Goal: Transaction & Acquisition: Obtain resource

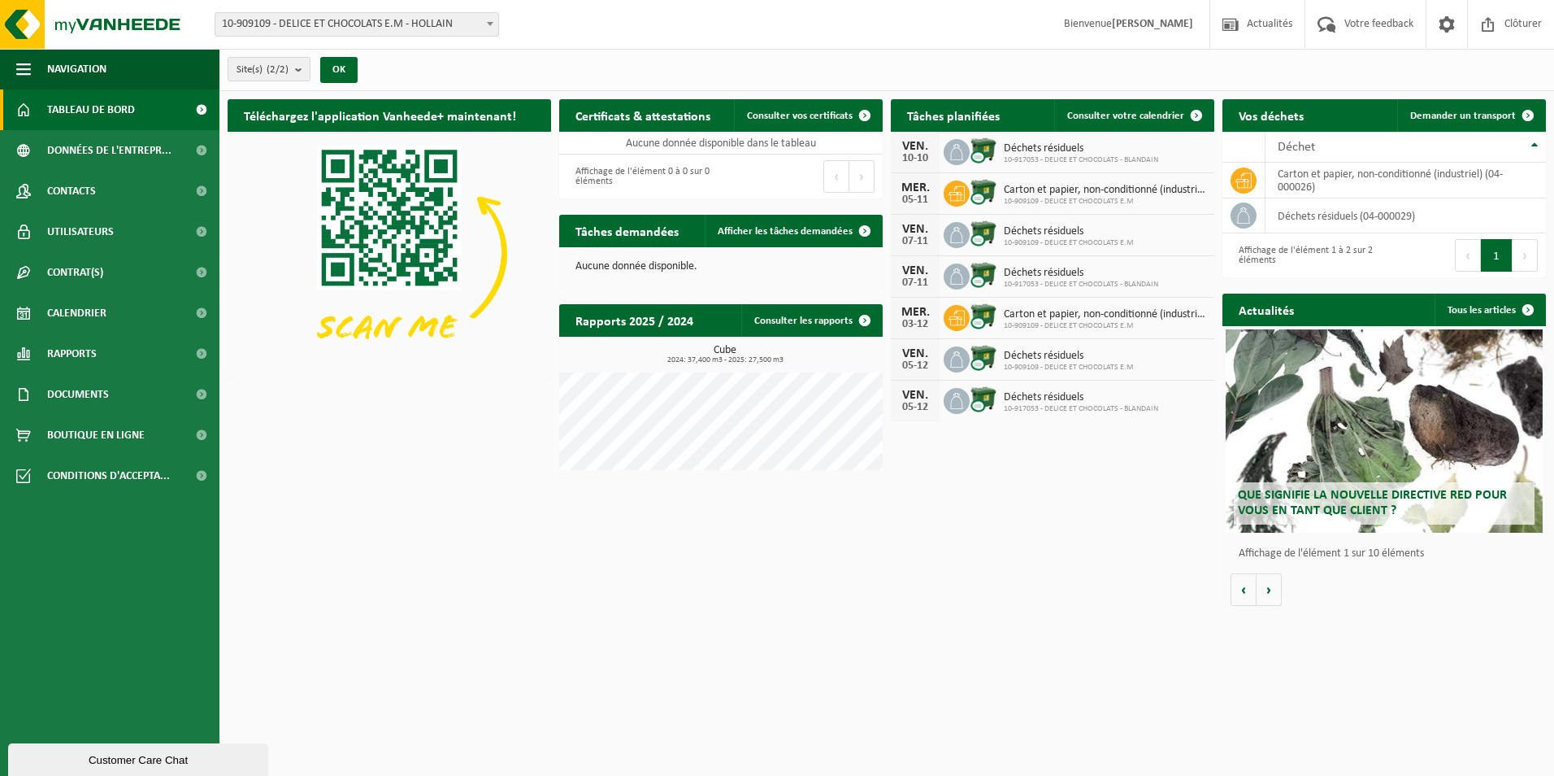
click at [146, 754] on div "Customer Care Chat" at bounding box center [138, 760] width 236 height 12
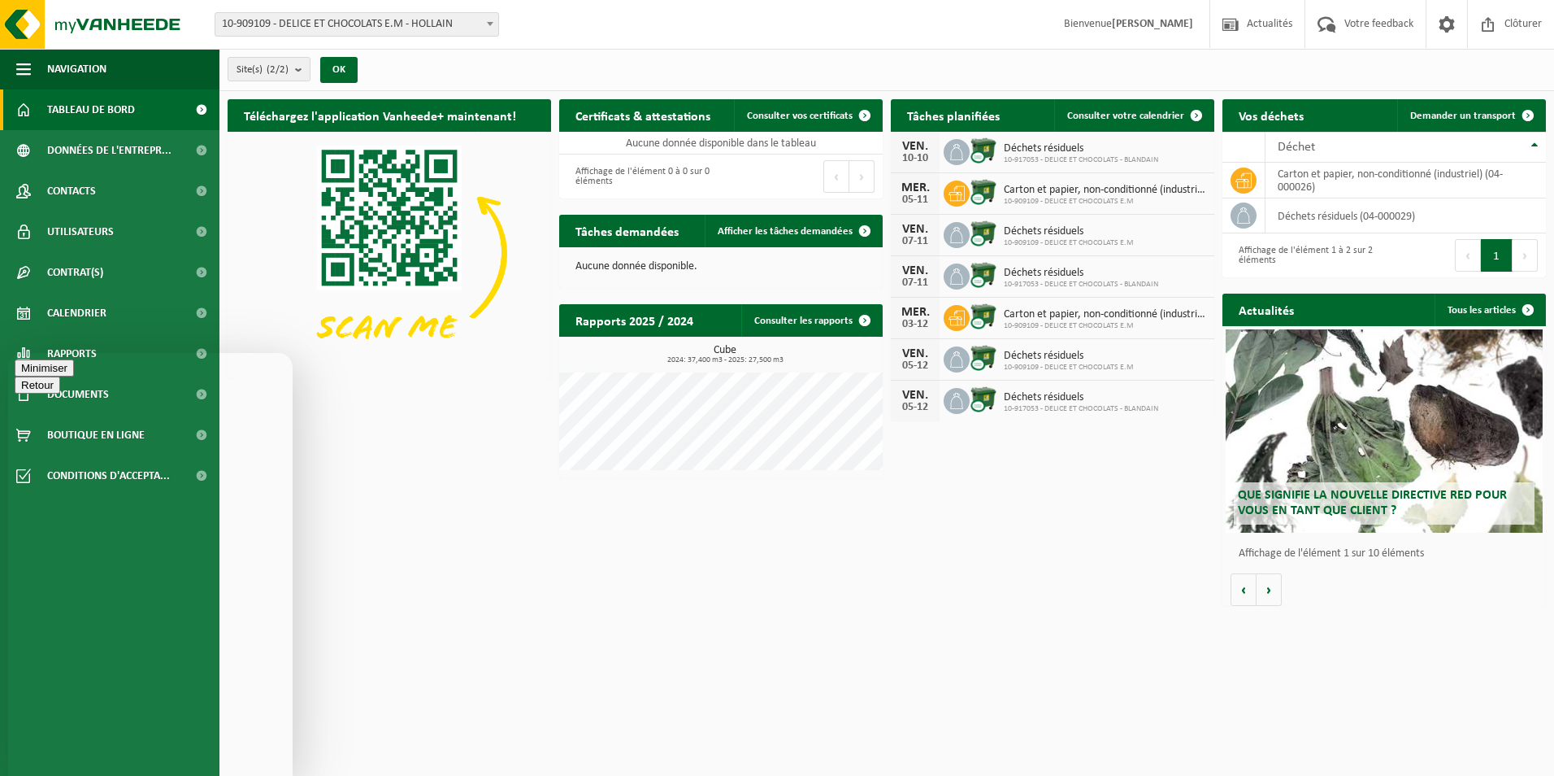
type textarea "Bonjour,"
type textarea "Est-ce possible de prévoir la vidange du bac de délices et chocolats Hollain en…"
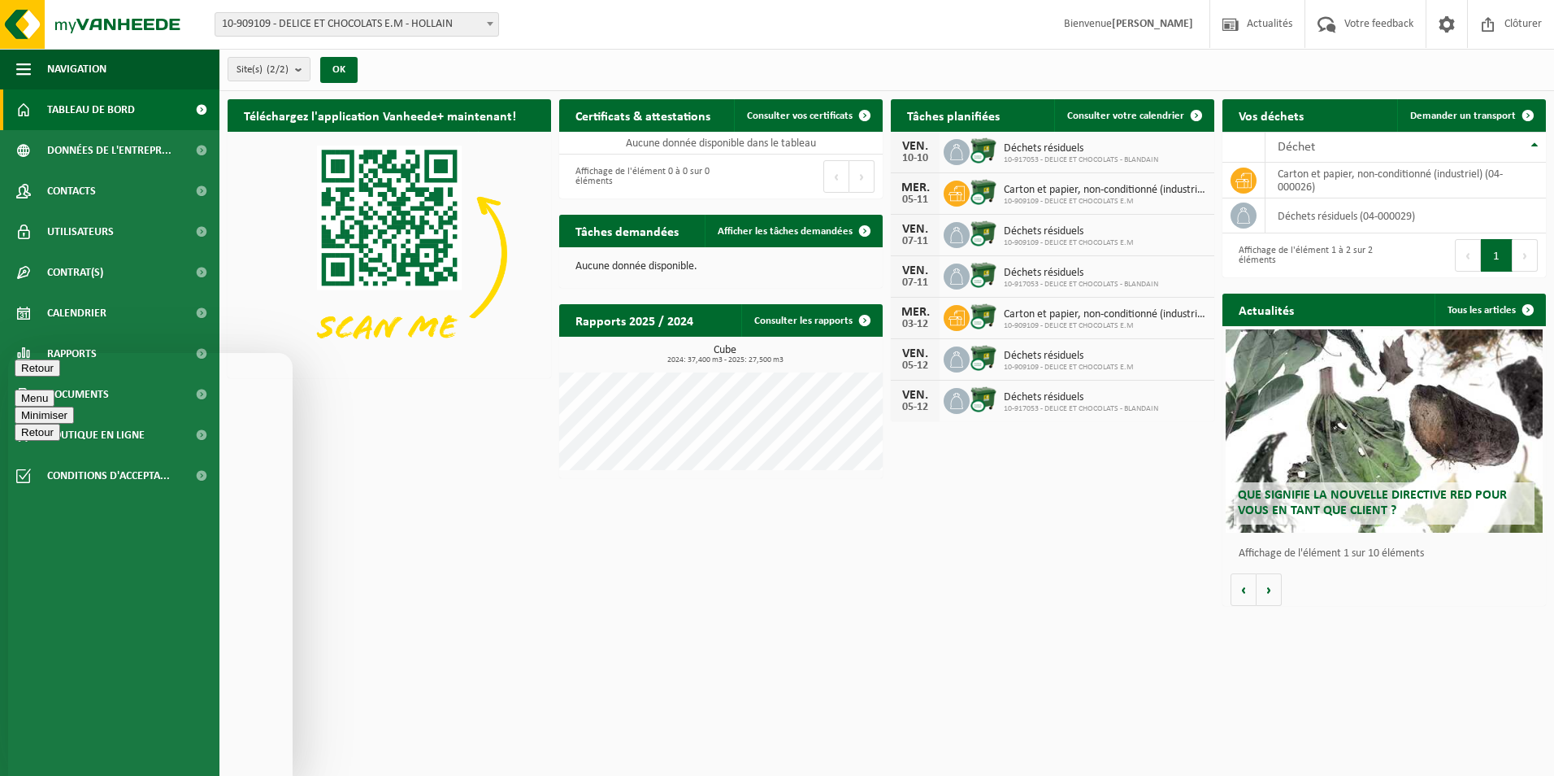
click at [32, 376] on button "Retour" at bounding box center [38, 367] width 46 height 17
click at [74, 371] on button "Minimiser" at bounding box center [44, 367] width 59 height 17
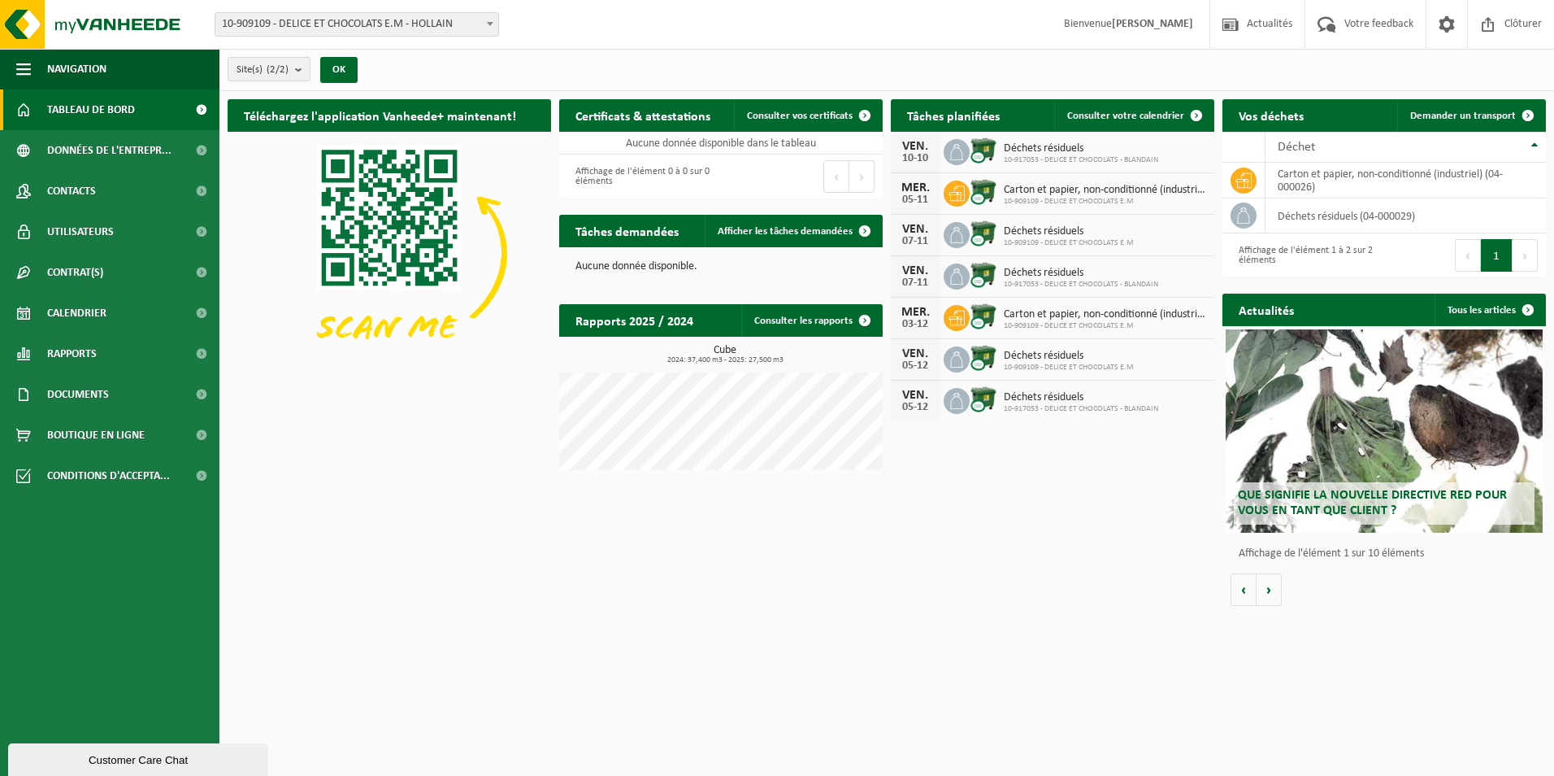
click at [131, 745] on button "Customer Care Chat" at bounding box center [138, 759] width 260 height 33
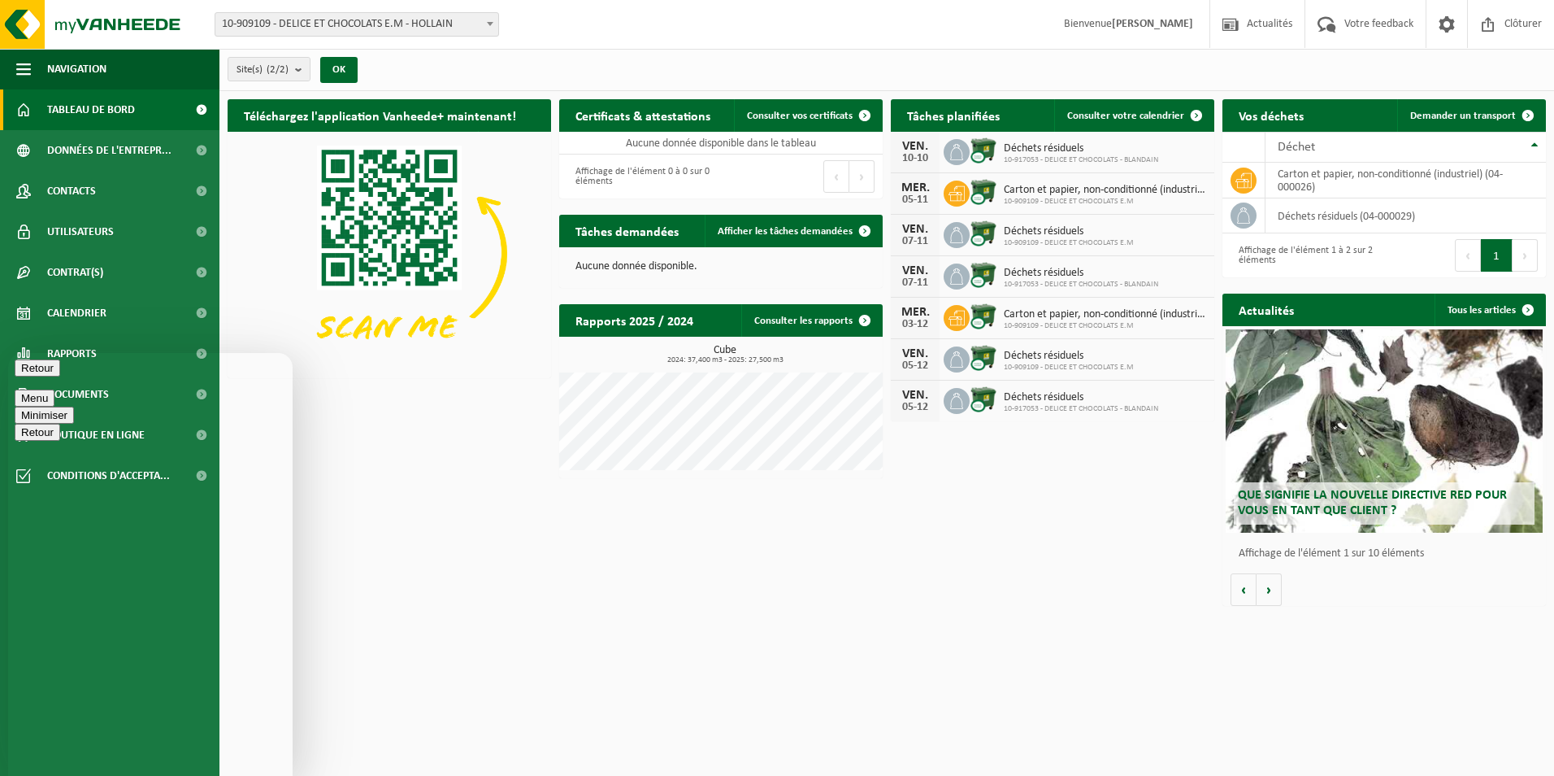
click at [54, 389] on button "Menu" at bounding box center [35, 397] width 40 height 17
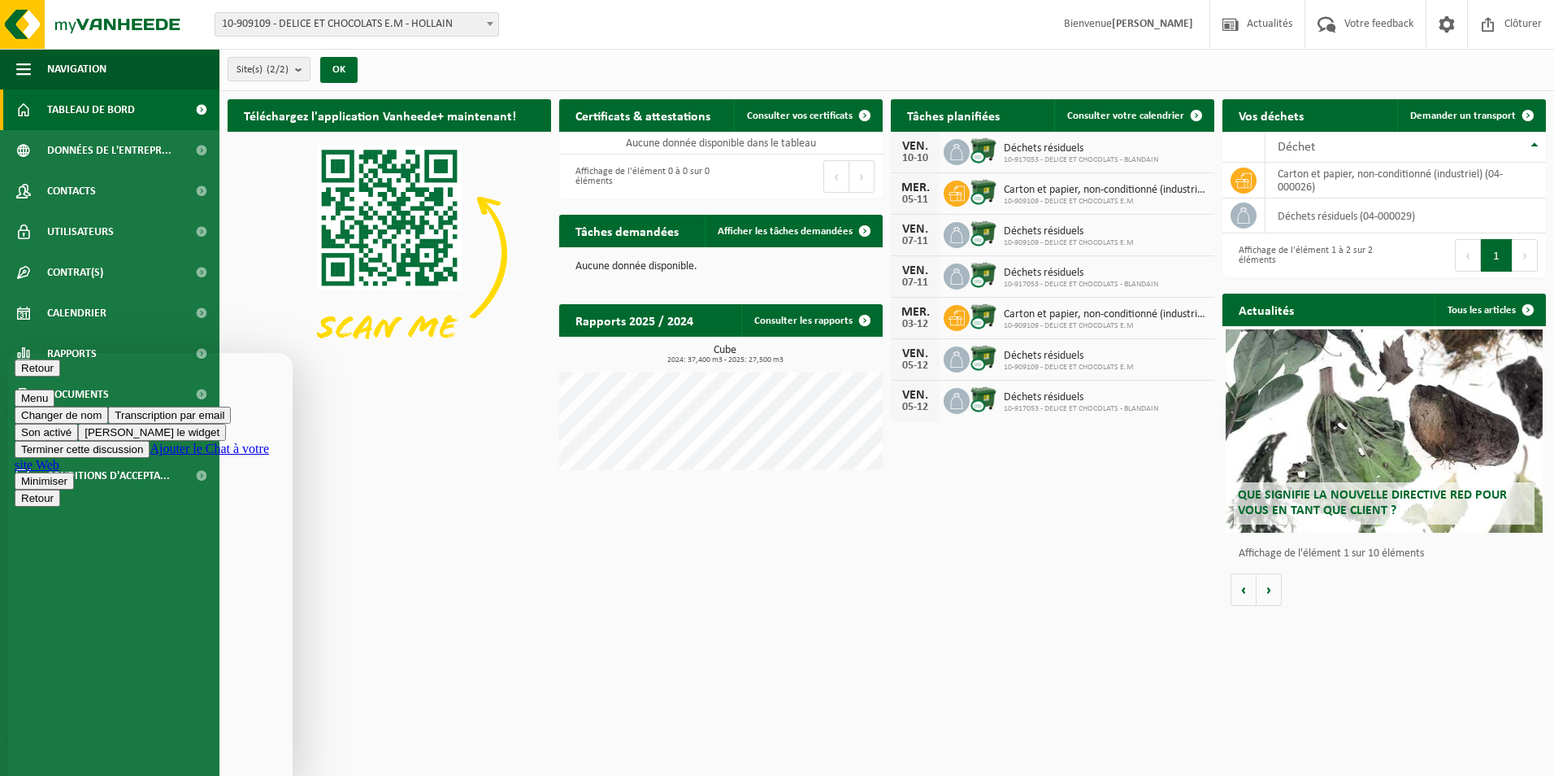
click at [54, 389] on button "Menu" at bounding box center [35, 397] width 40 height 17
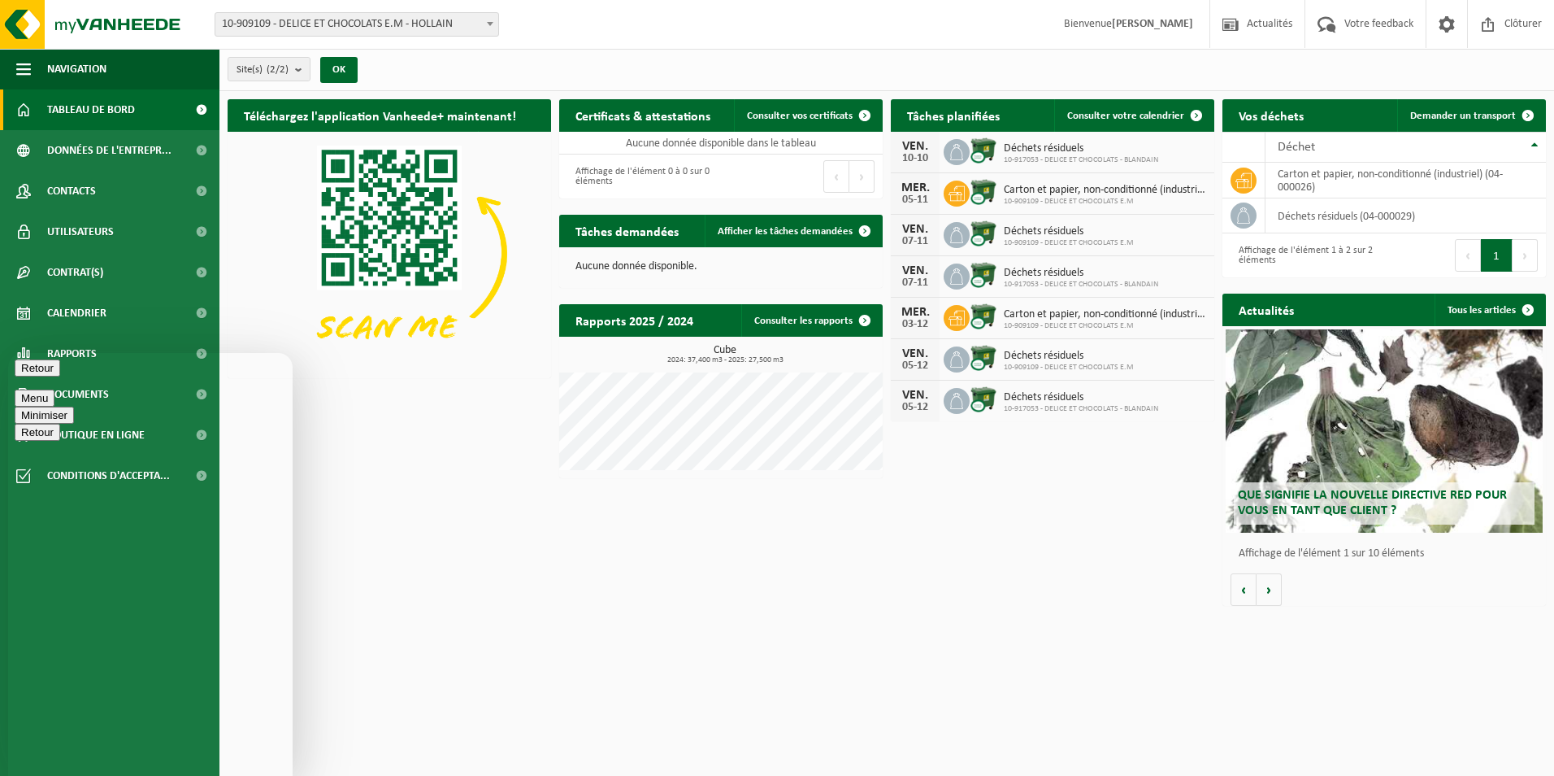
click at [438, 506] on div "Téléchargez l'application Vanheede+ maintenant! Cachez Certificats & attestatio…" at bounding box center [887, 352] width 1327 height 523
click at [1102, 115] on span "Consulter votre calendrier" at bounding box center [1125, 116] width 117 height 11
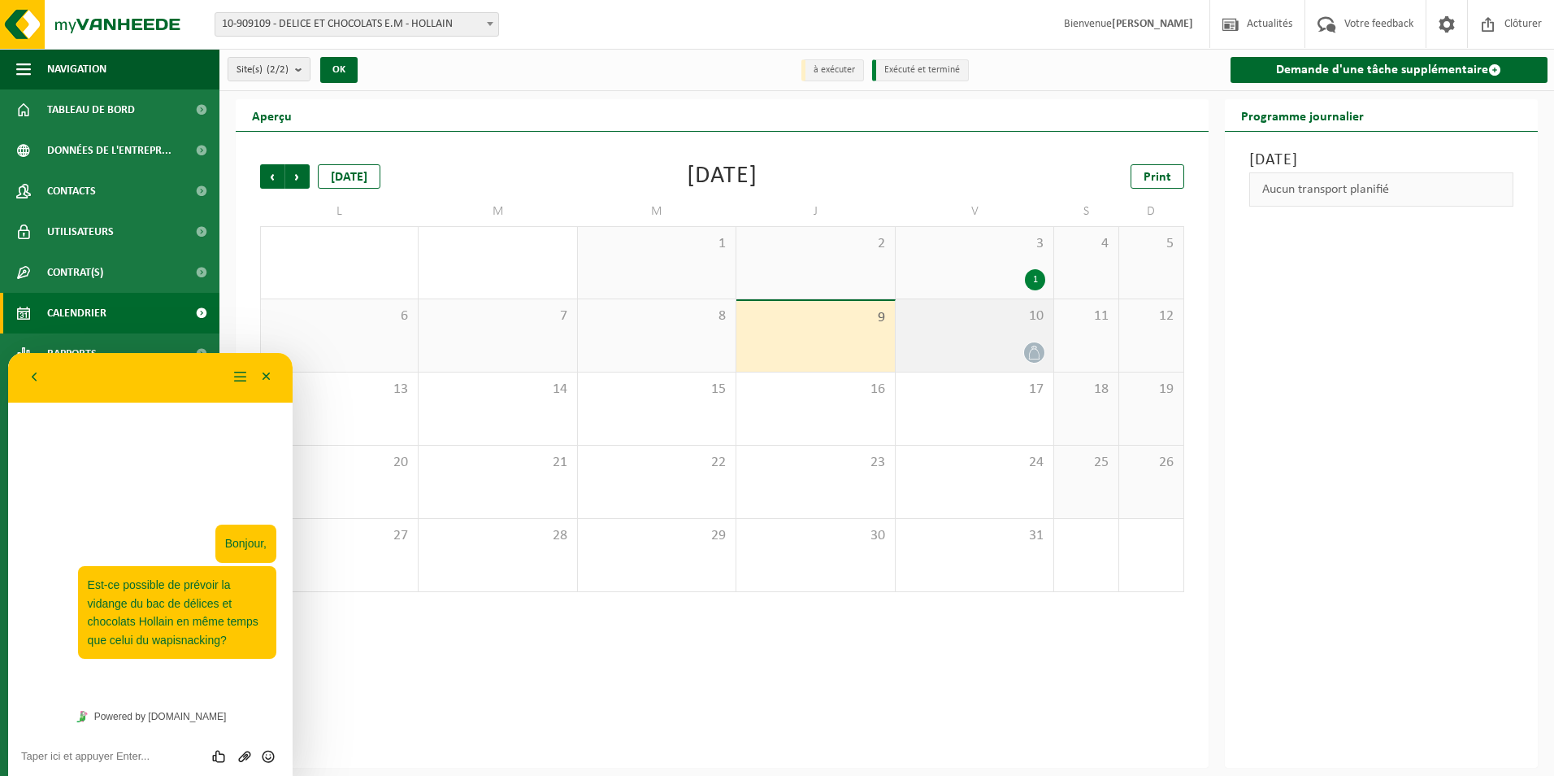
click at [975, 330] on div "10" at bounding box center [975, 335] width 158 height 72
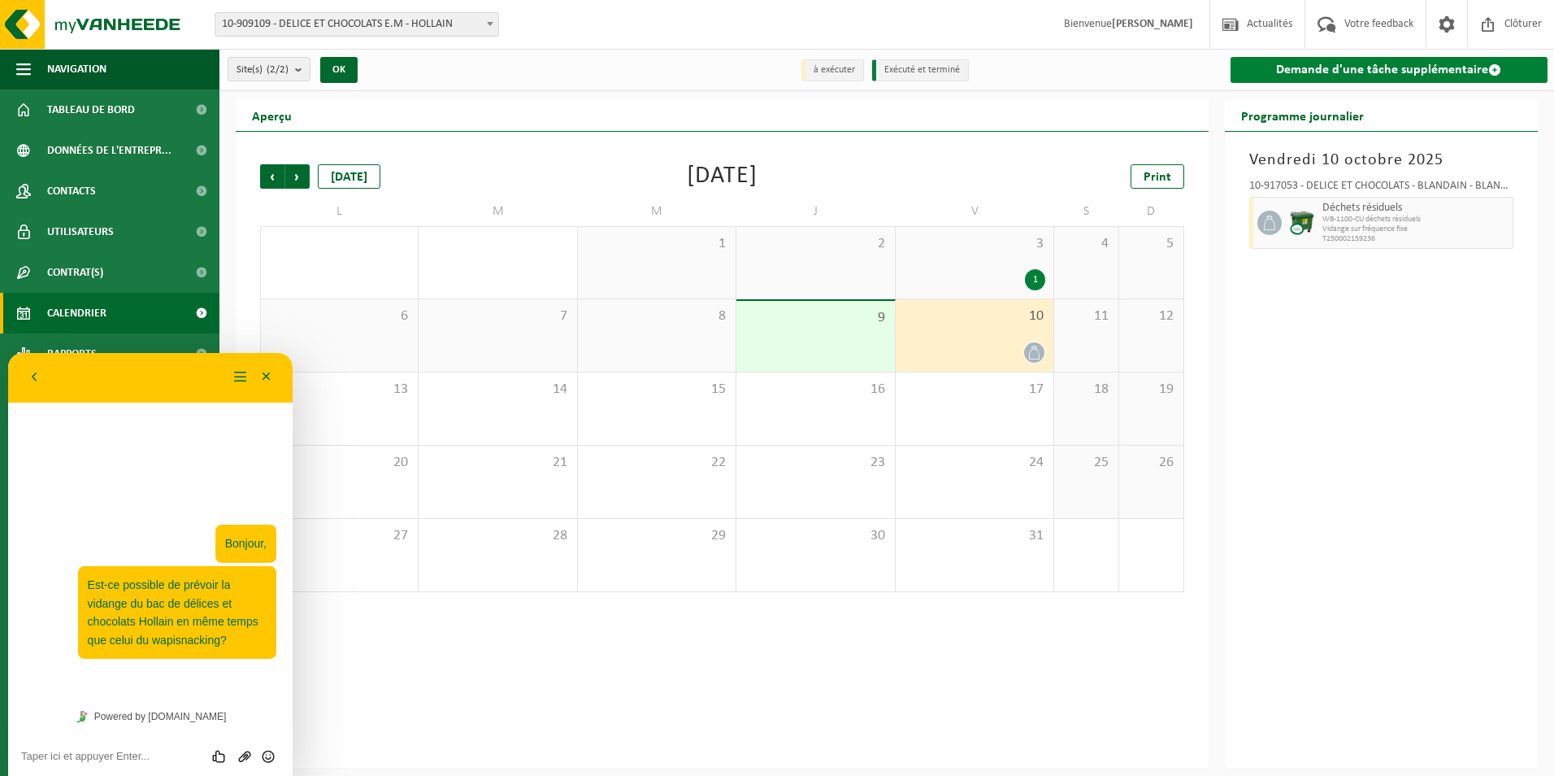
click at [1353, 69] on link "Demande d'une tâche supplémentaire" at bounding box center [1390, 70] width 318 height 26
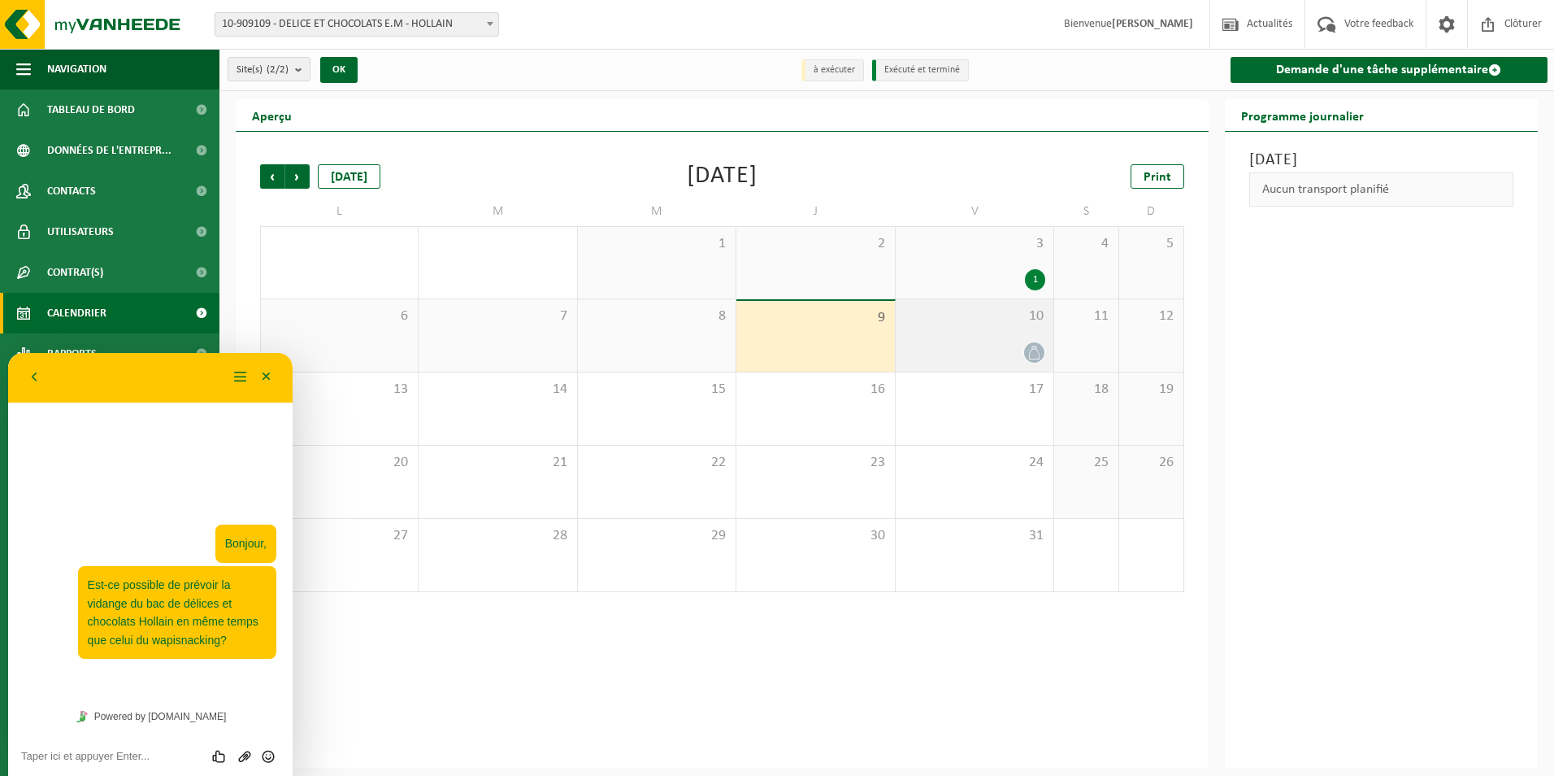
click at [1008, 346] on div at bounding box center [974, 352] width 141 height 22
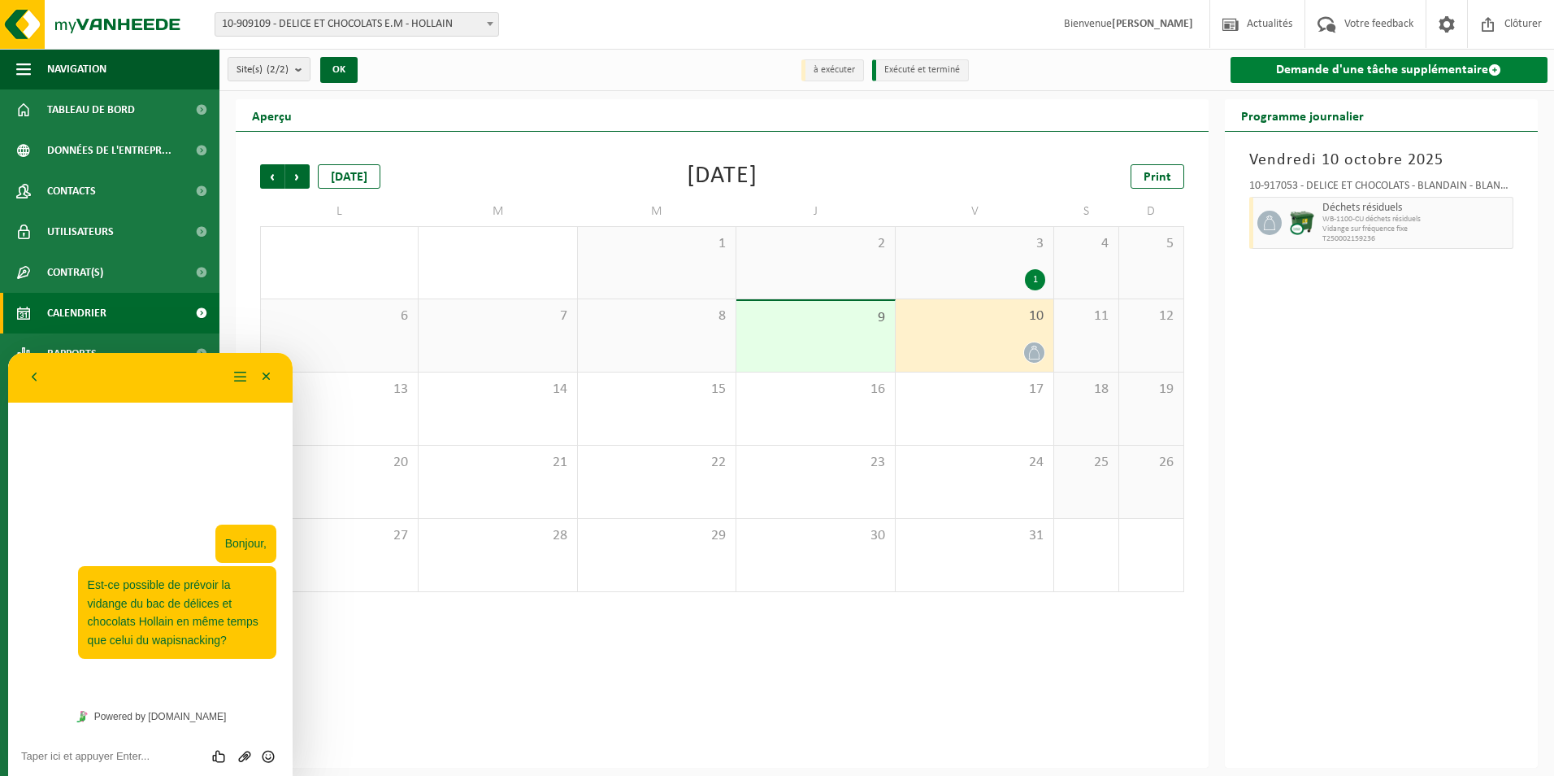
click at [1365, 70] on link "Demande d'une tâche supplémentaire" at bounding box center [1390, 70] width 318 height 26
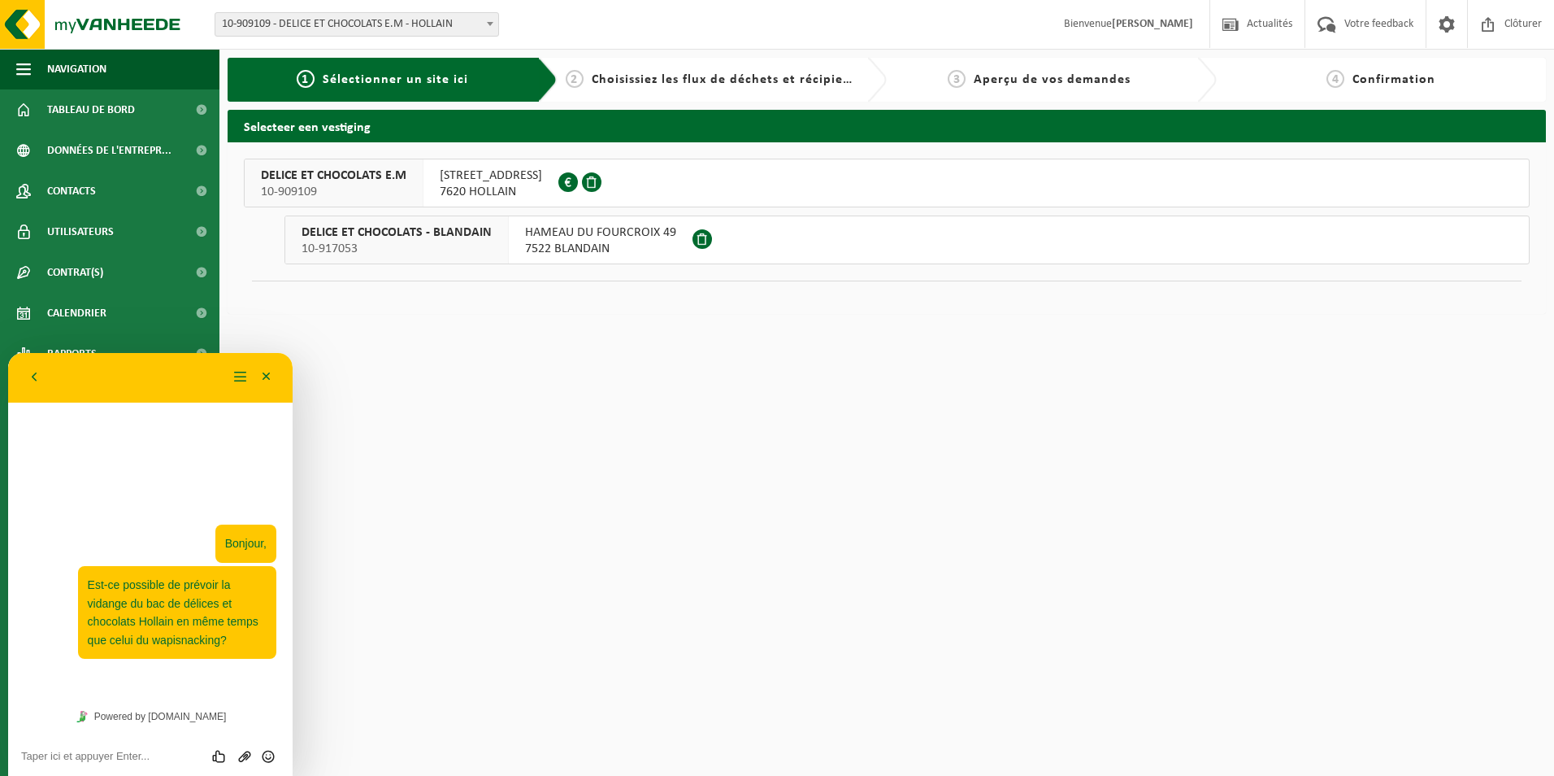
click at [595, 178] on span at bounding box center [592, 182] width 20 height 20
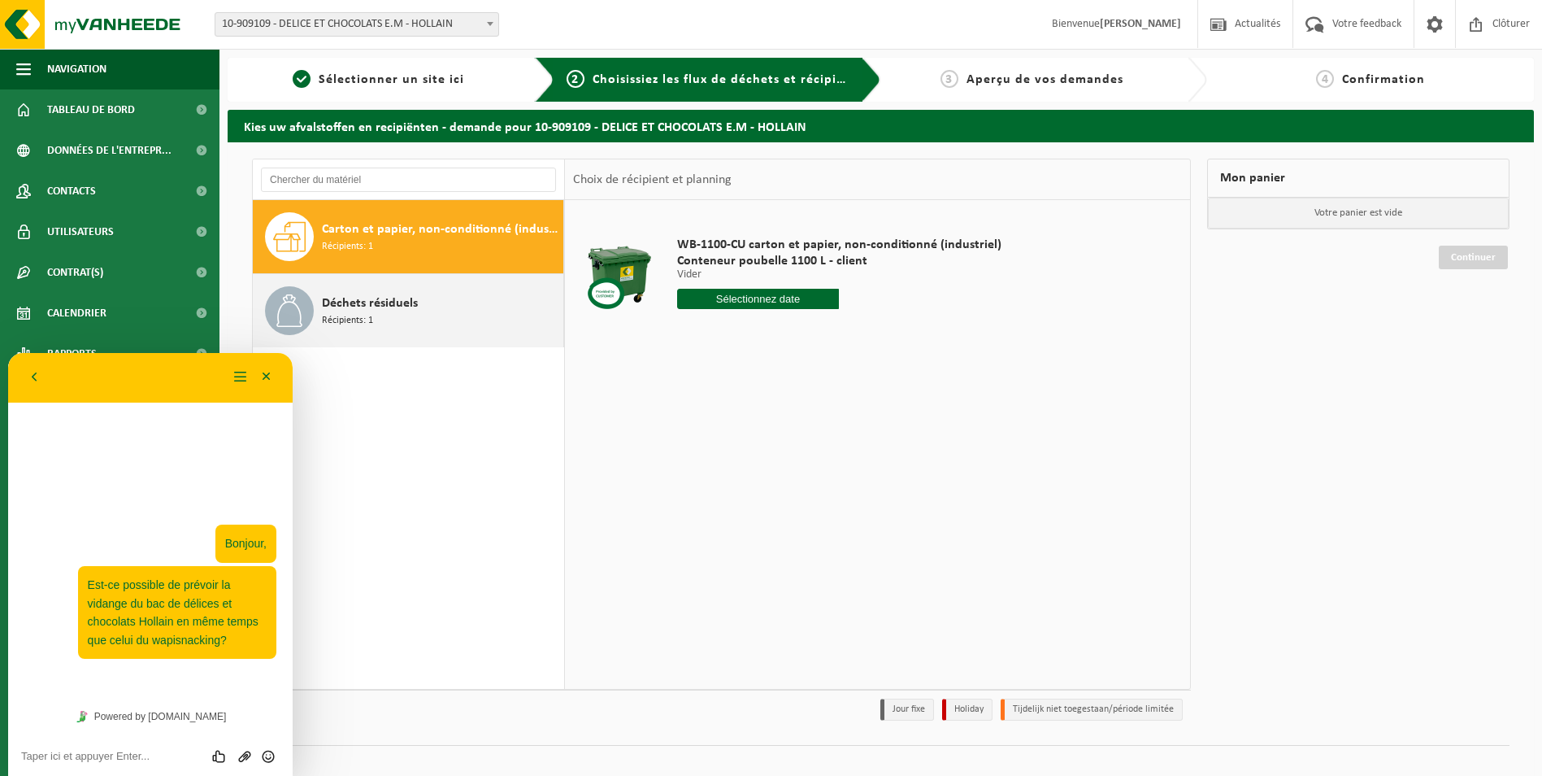
click at [396, 306] on span "Déchets résiduels" at bounding box center [370, 303] width 96 height 20
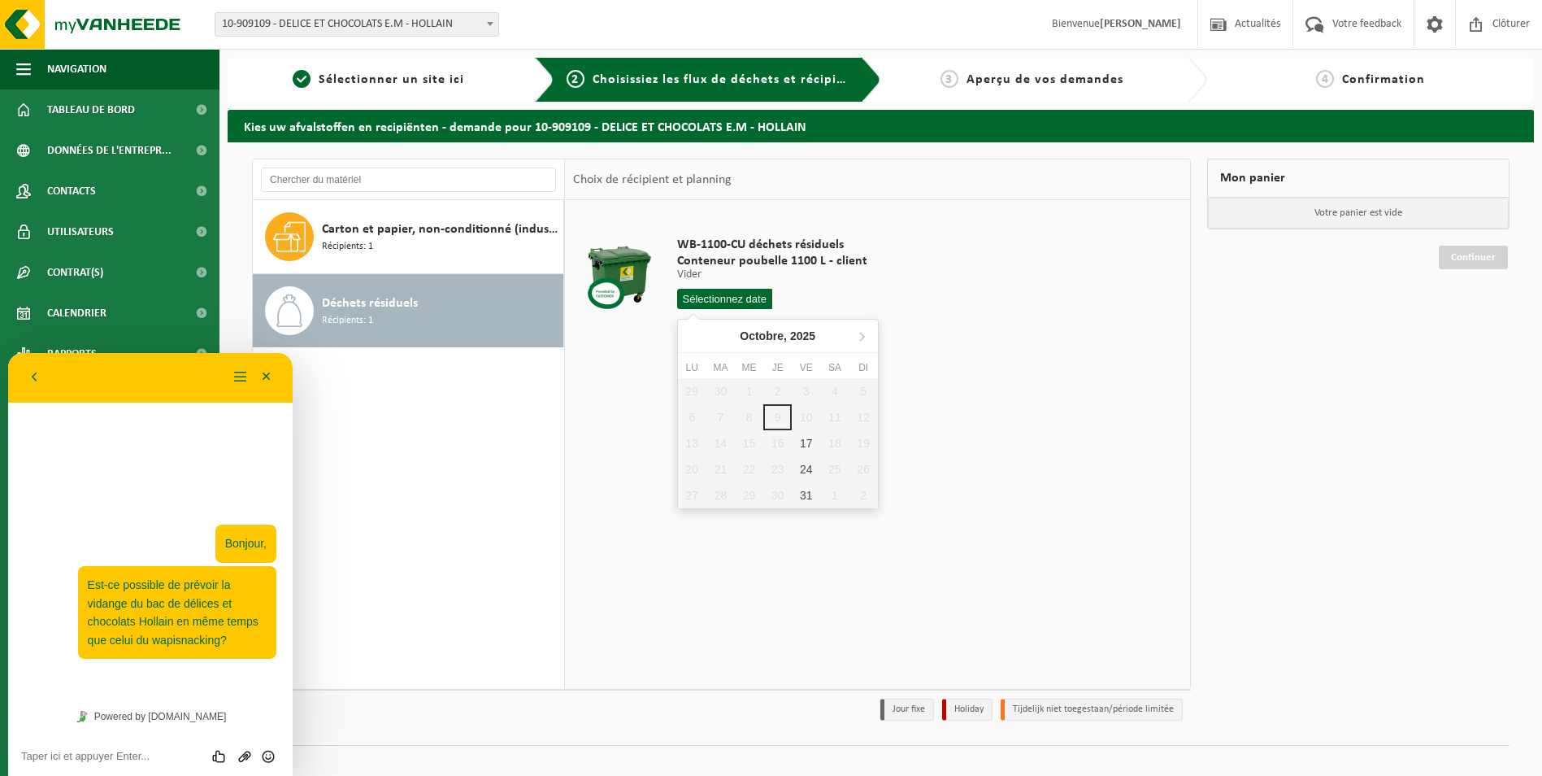
click at [740, 300] on input "text" at bounding box center [724, 299] width 95 height 20
click at [936, 418] on div "WB-1100-CU déchets résiduels Conteneur poubelle 1100 L - client Vider Vider Vid…" at bounding box center [877, 444] width 625 height 488
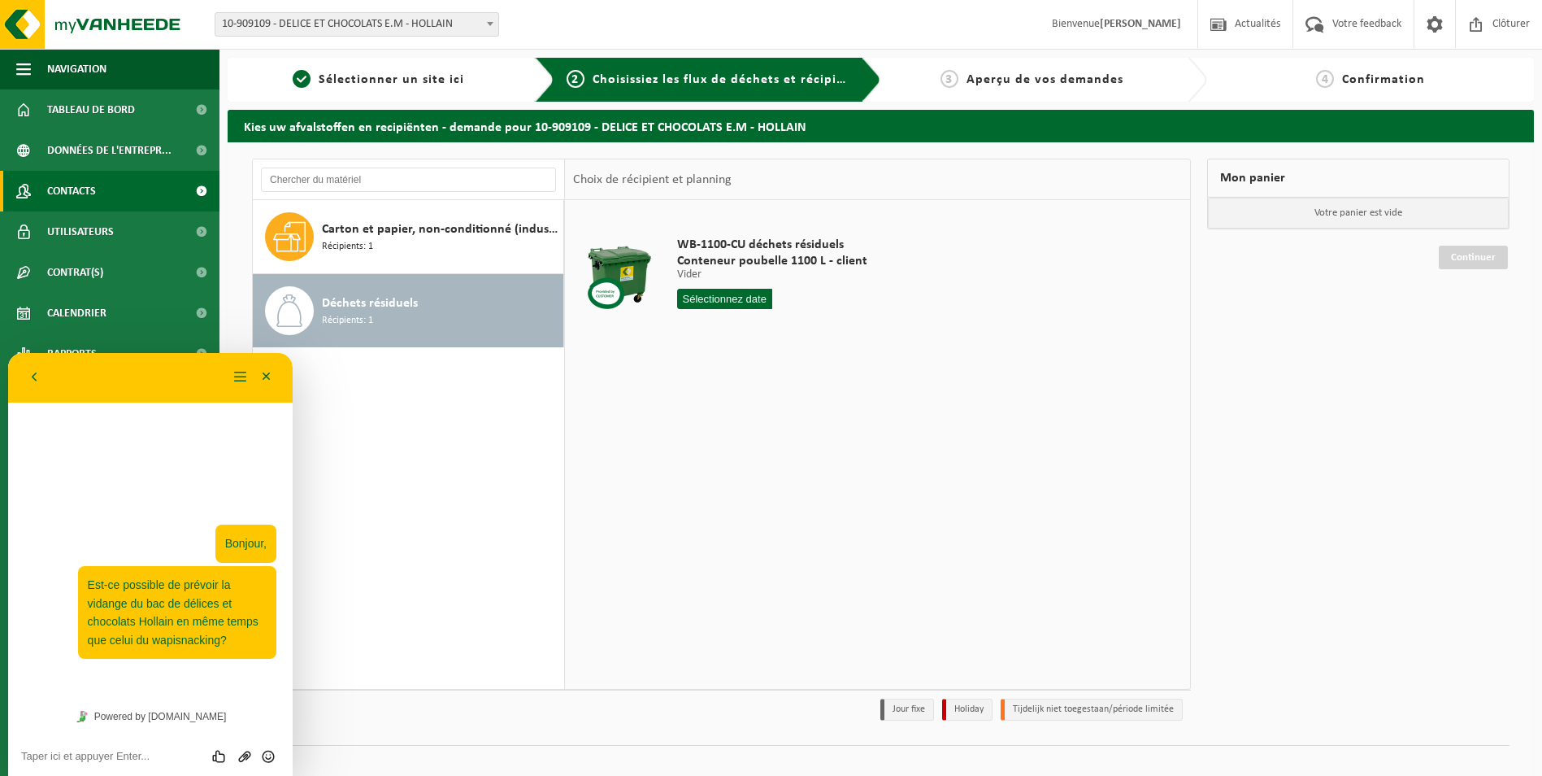
click at [81, 196] on span "Contacts" at bounding box center [71, 191] width 49 height 41
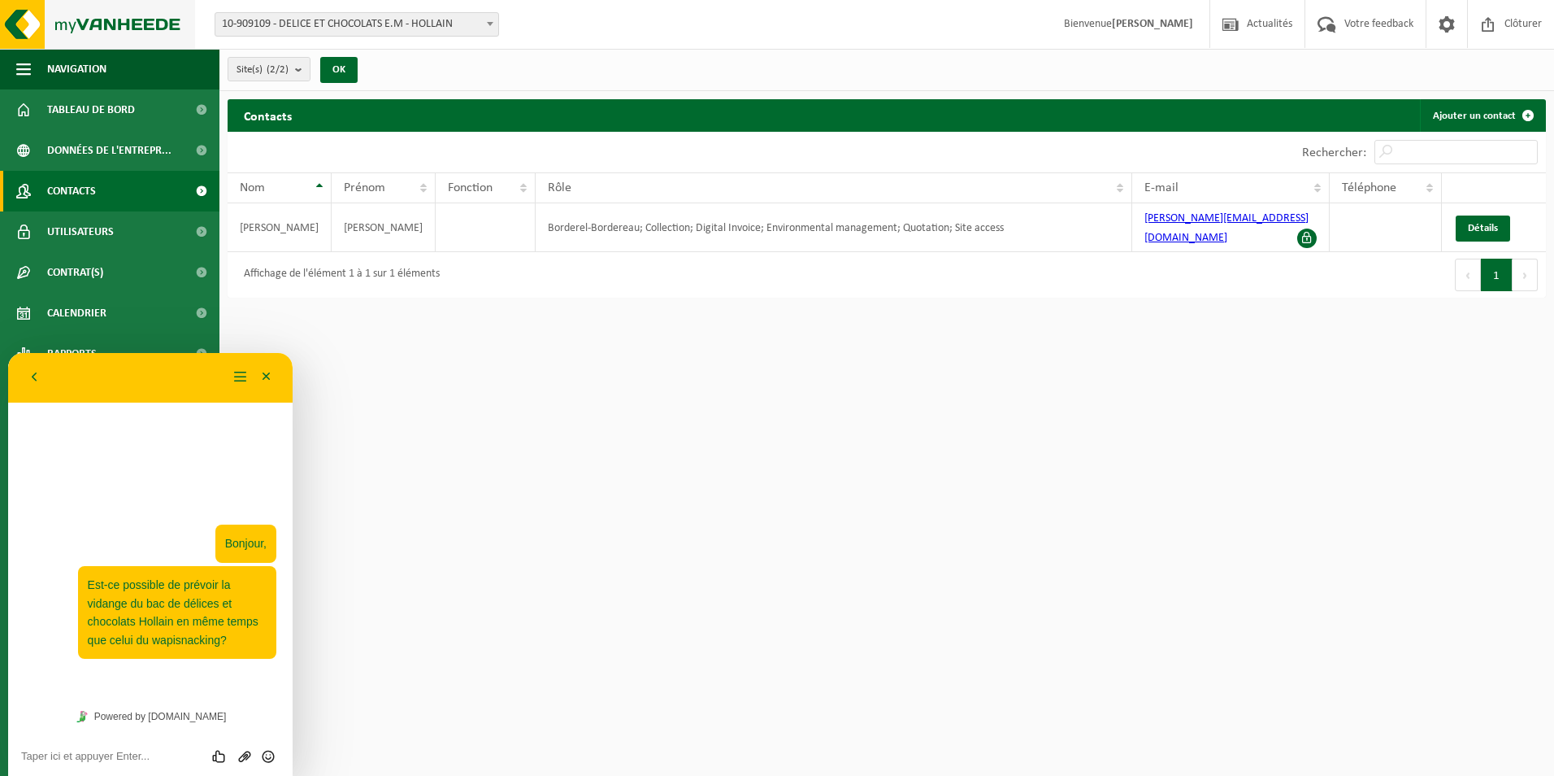
click at [108, 28] on img at bounding box center [97, 24] width 195 height 49
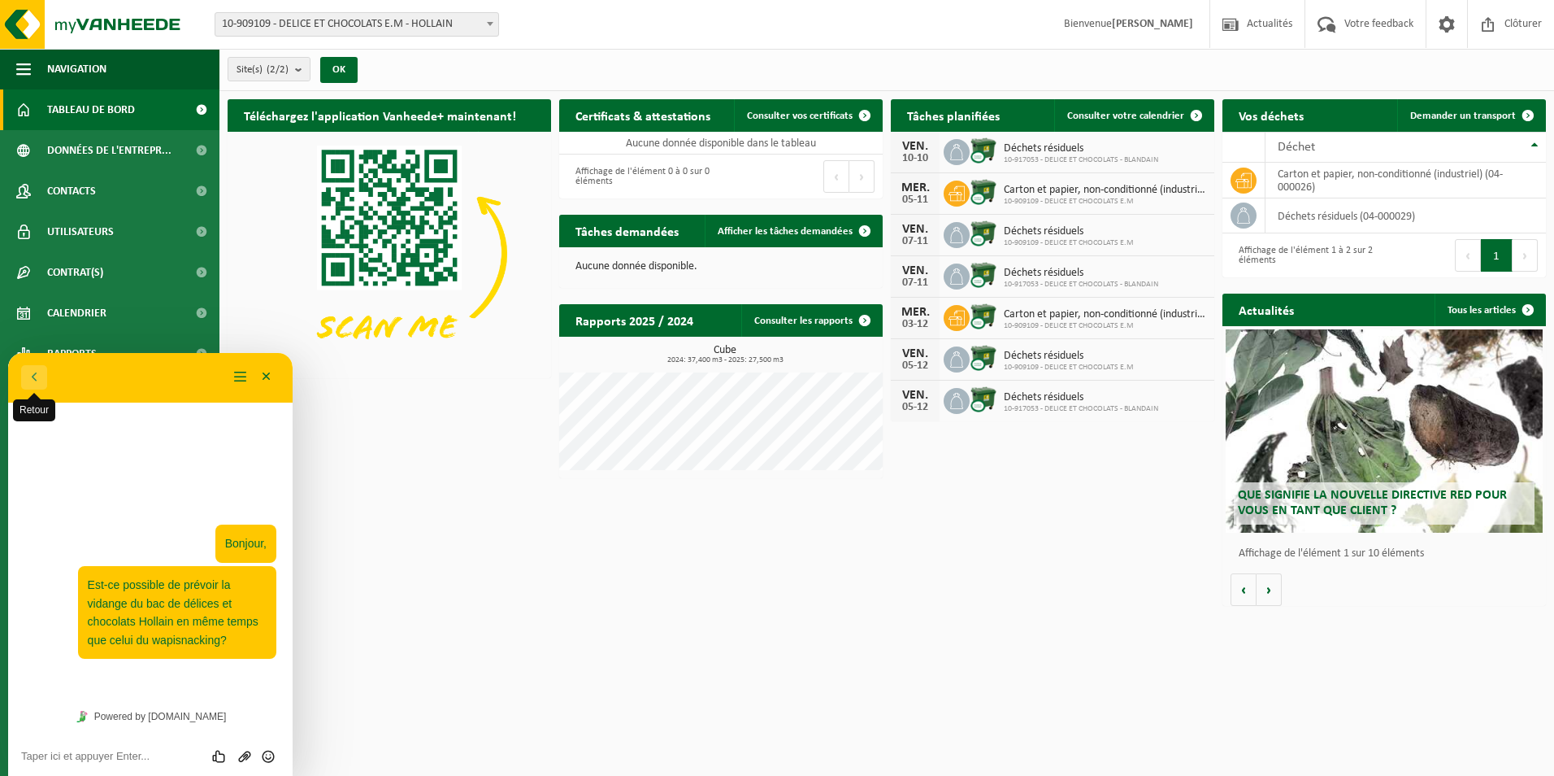
click at [37, 377] on button "Retour" at bounding box center [34, 377] width 26 height 24
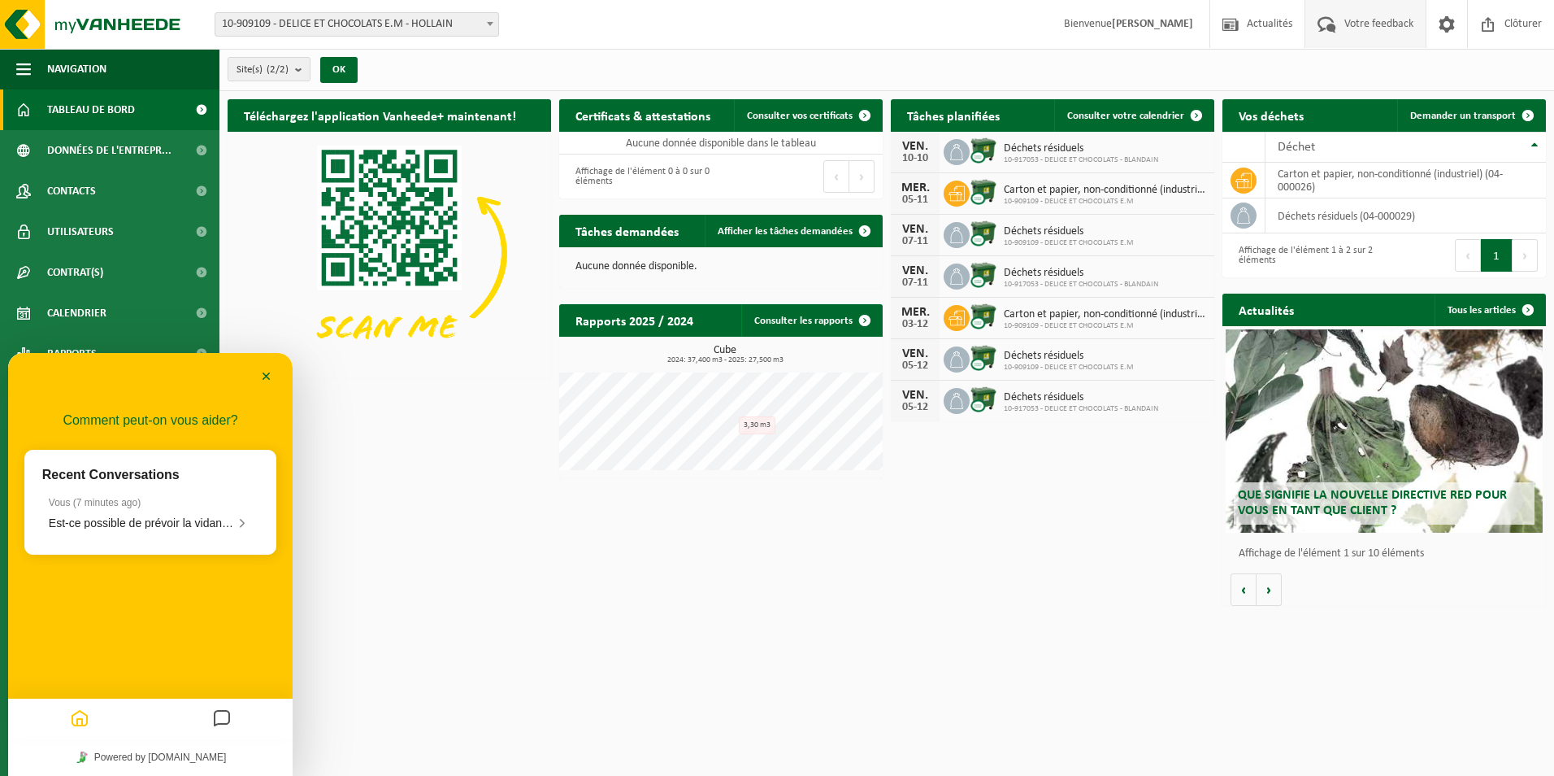
click at [1323, 23] on span at bounding box center [1327, 24] width 27 height 48
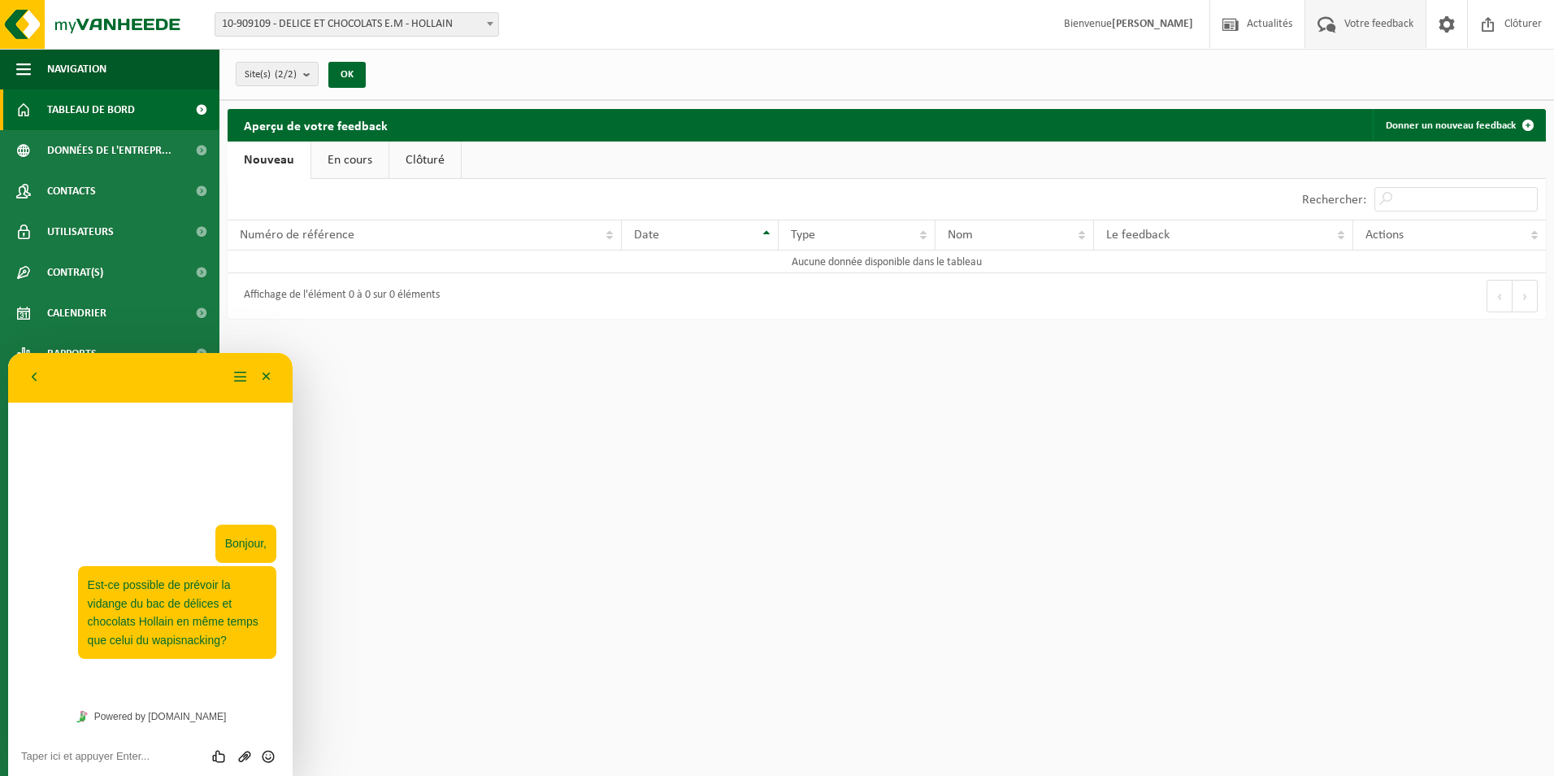
click at [111, 110] on span "Tableau de bord" at bounding box center [91, 109] width 88 height 41
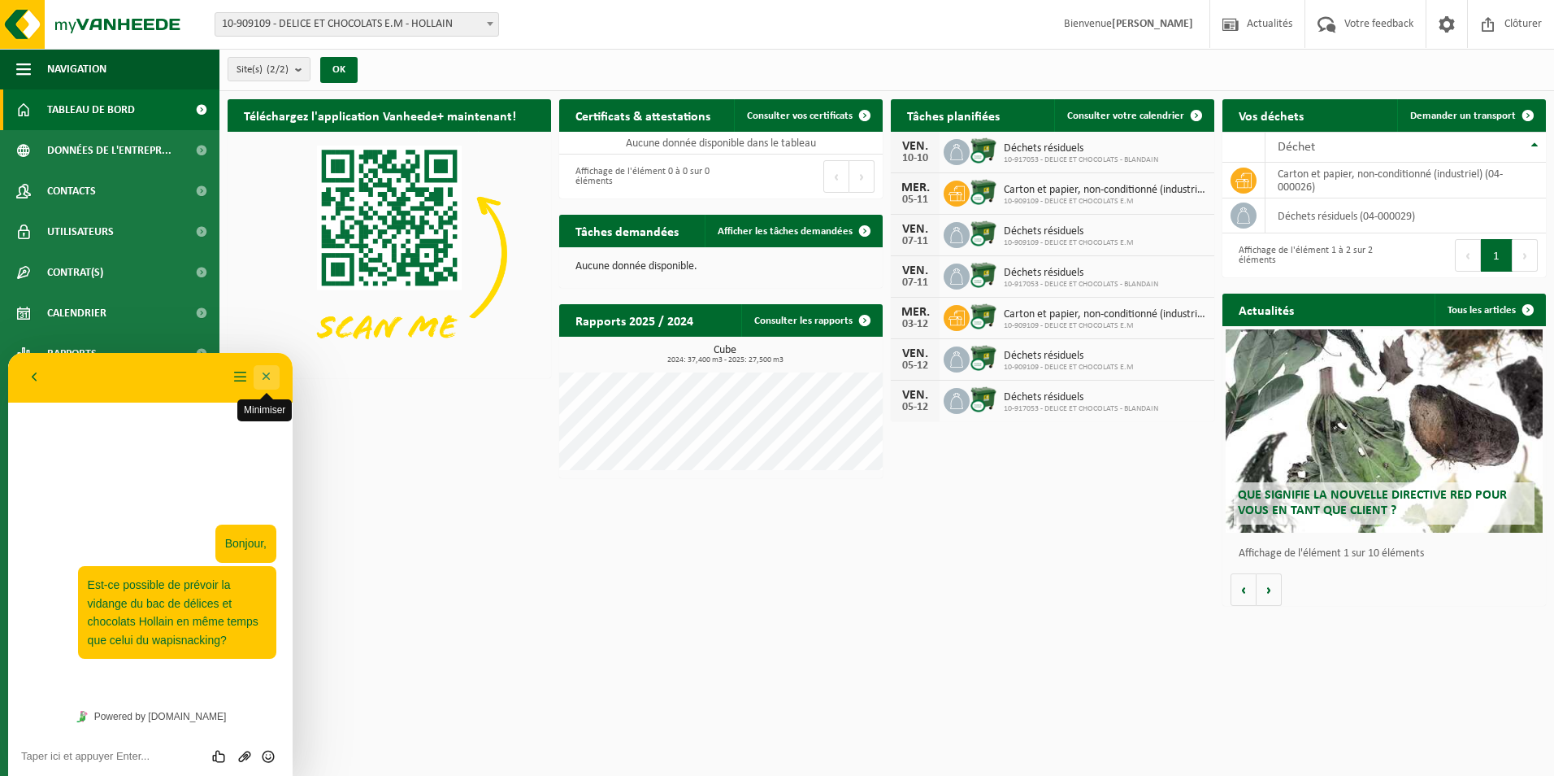
click at [272, 380] on button "Minimiser" at bounding box center [267, 377] width 26 height 24
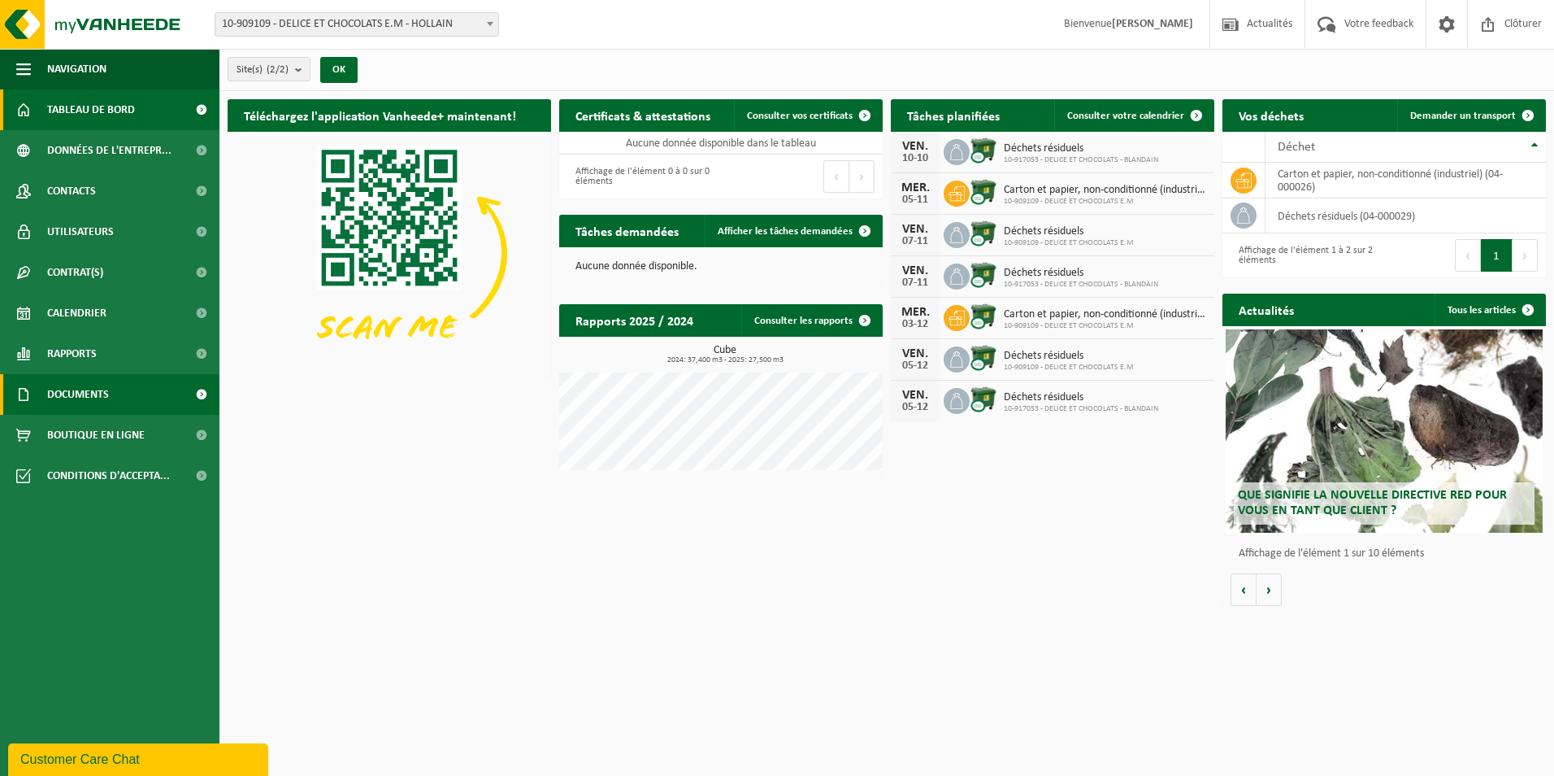
click at [102, 385] on span "Documents" at bounding box center [78, 394] width 62 height 41
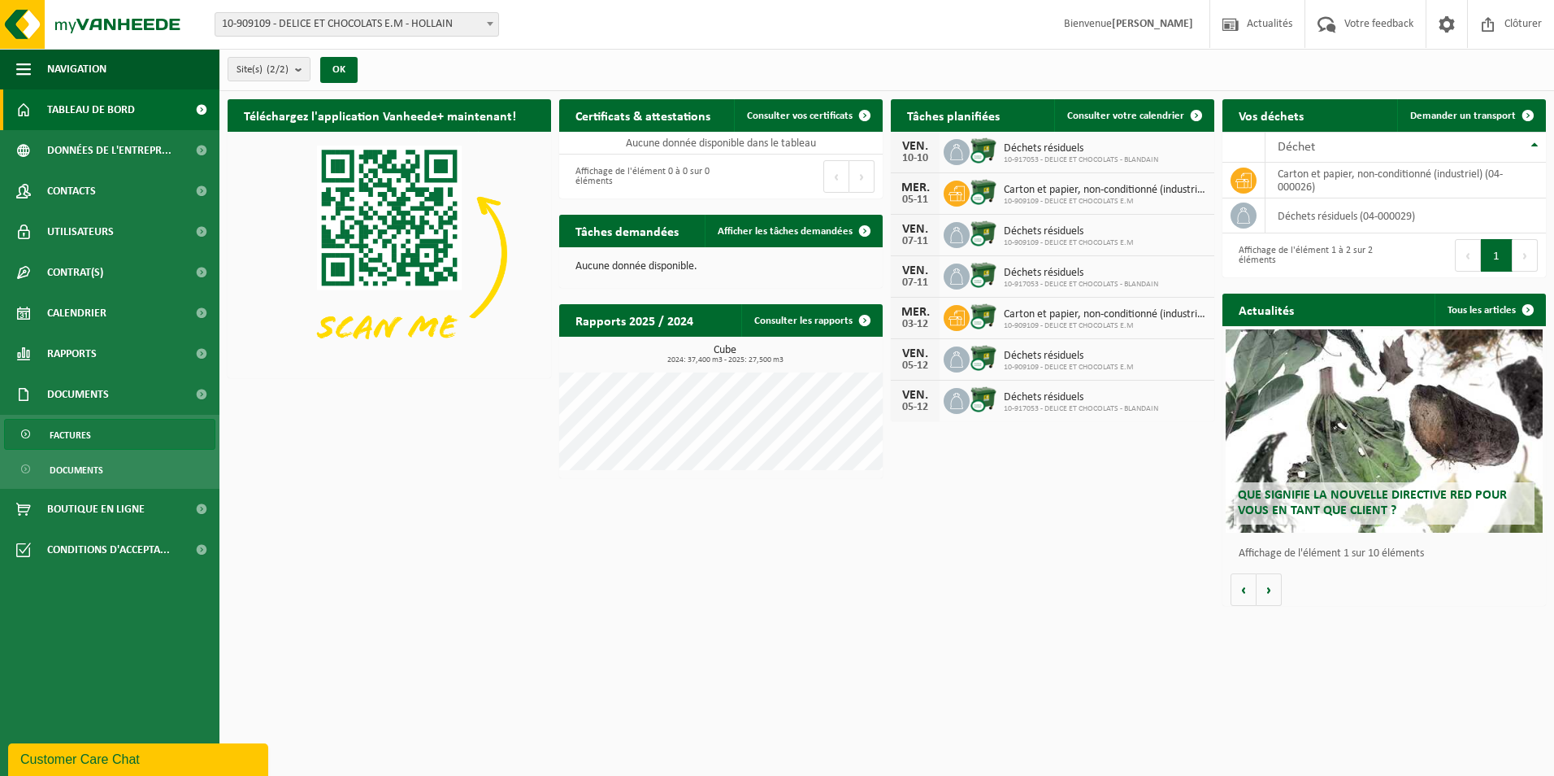
click at [88, 427] on span "Factures" at bounding box center [70, 434] width 41 height 31
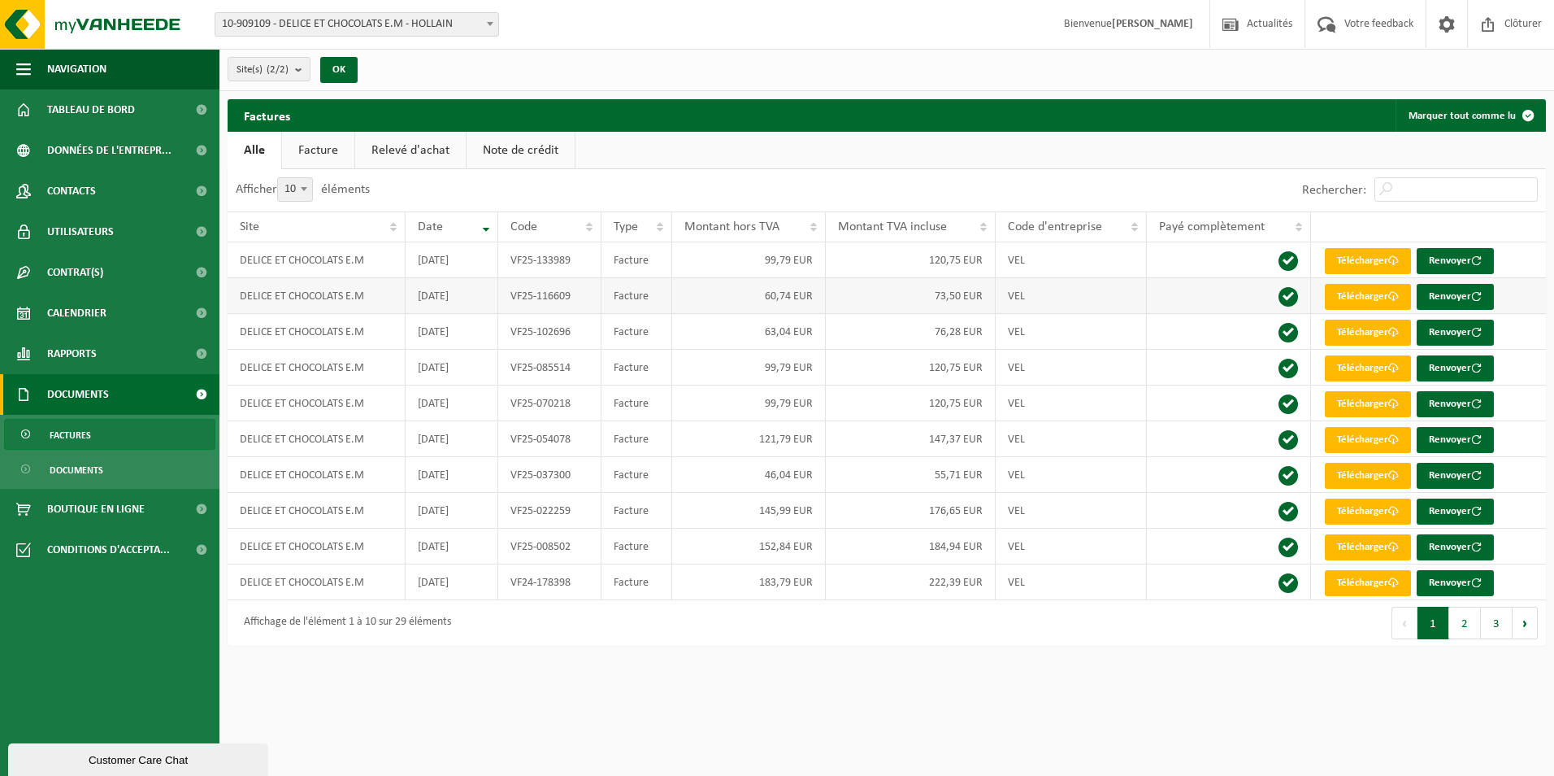
click at [293, 278] on td "DELICE ET CHOCOLATS E.M" at bounding box center [317, 296] width 178 height 36
click at [296, 259] on td "DELICE ET CHOCOLATS E.M" at bounding box center [317, 260] width 178 height 36
click at [1384, 267] on link "Télécharger" at bounding box center [1368, 261] width 86 height 26
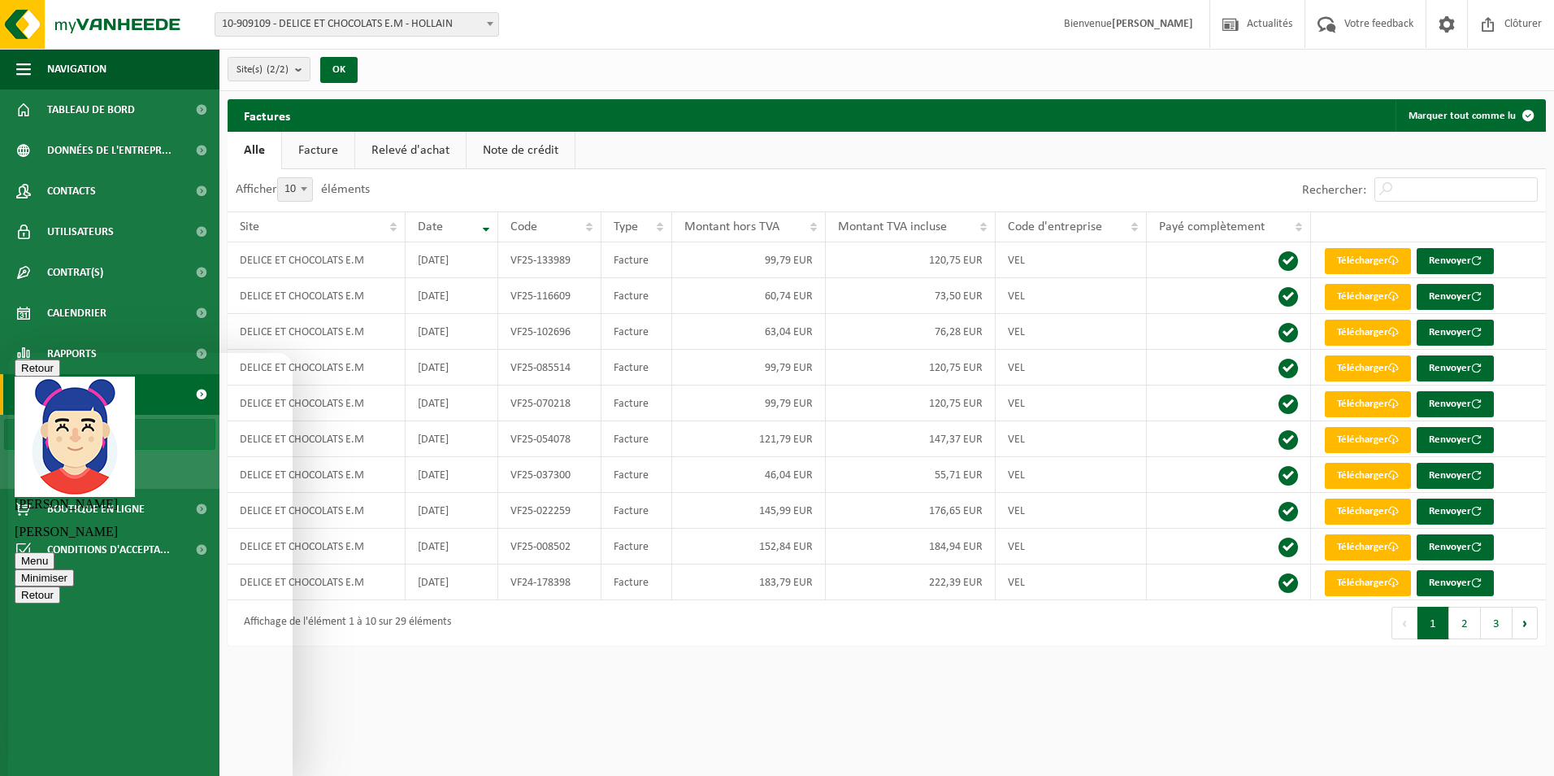
type textarea "d"
type textarea "j'ai pas précisé, [DATE] [DATE] 10"
type textarea "pardon"
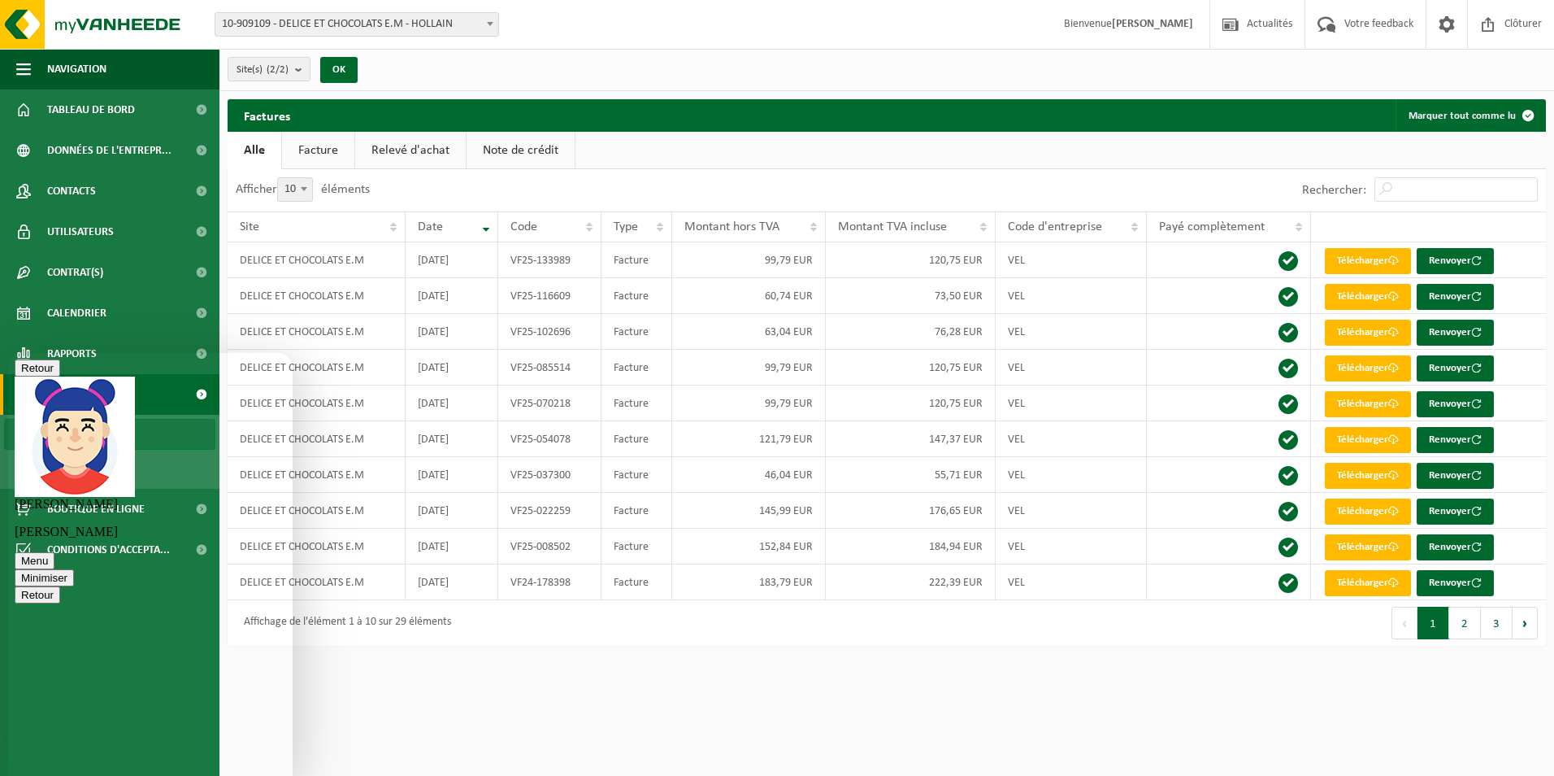
scroll to position [242, 0]
click at [74, 569] on button "Minimiser" at bounding box center [44, 577] width 59 height 17
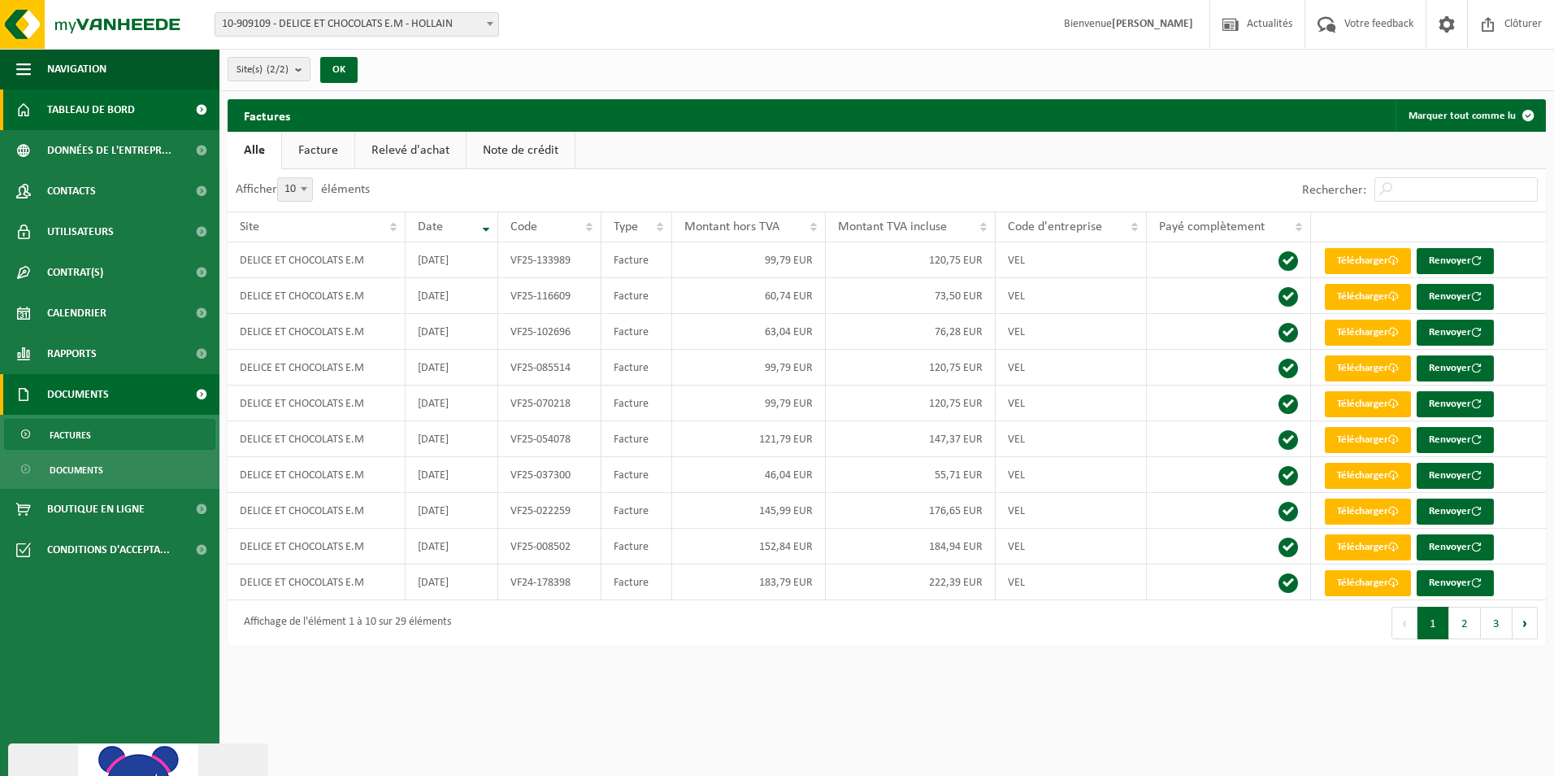
click at [102, 102] on span "Tableau de bord" at bounding box center [91, 109] width 88 height 41
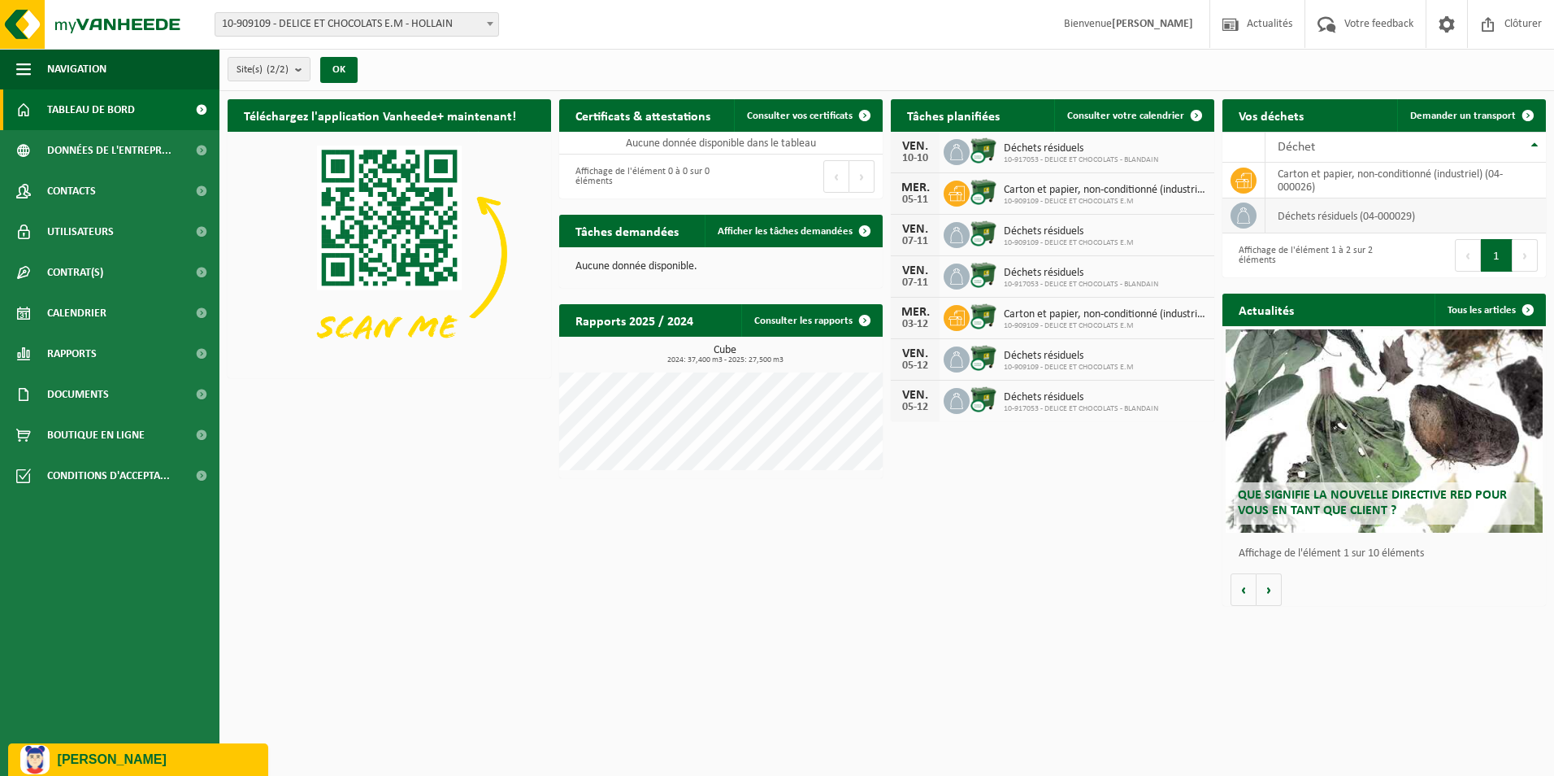
click at [1254, 216] on span at bounding box center [1244, 215] width 26 height 26
click at [413, 26] on span "10-909109 - DELICE ET CHOCOLATS E.M - HOLLAIN" at bounding box center [356, 24] width 283 height 23
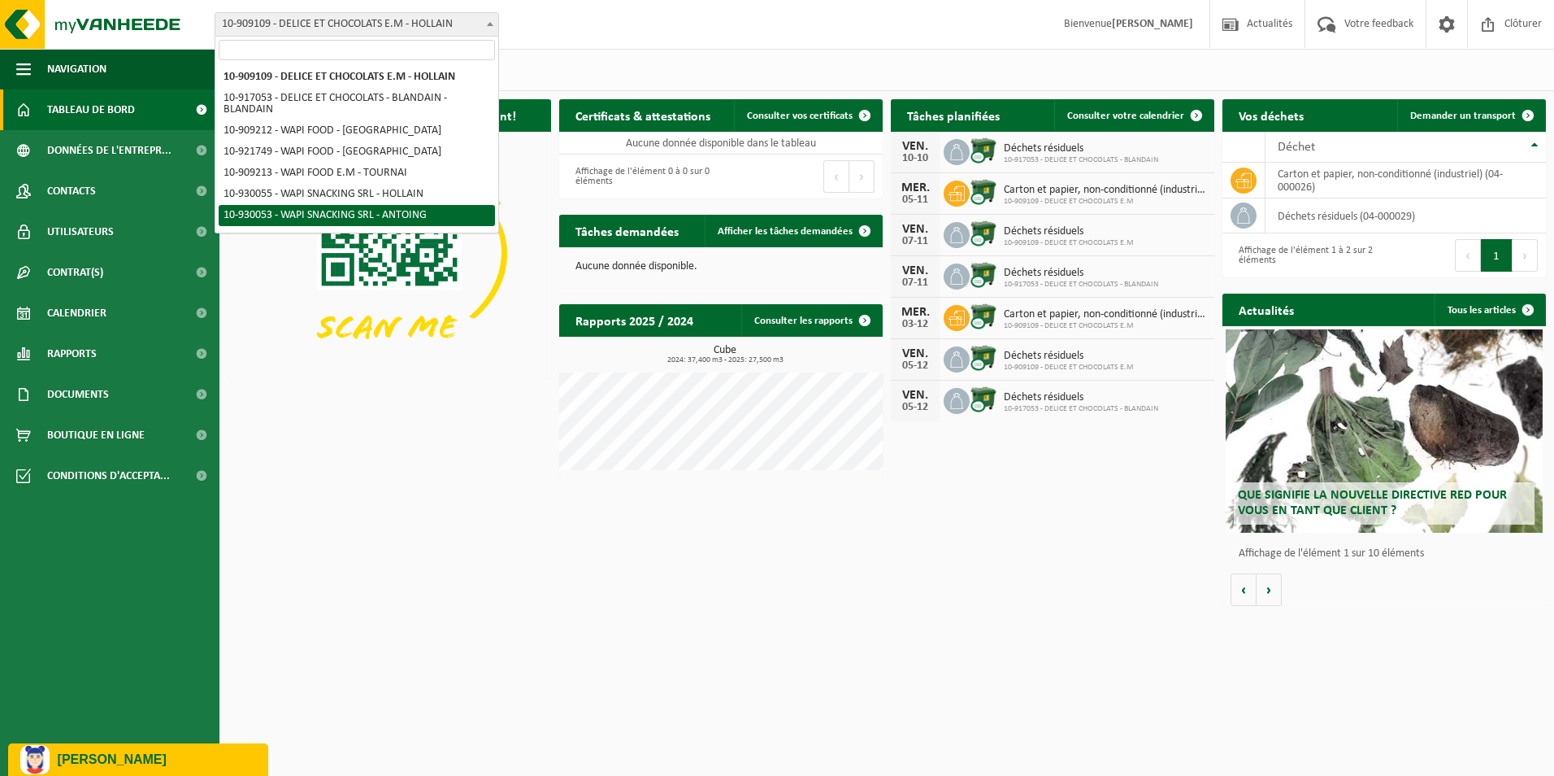
select select "134224"
